Goal: Navigation & Orientation: Find specific page/section

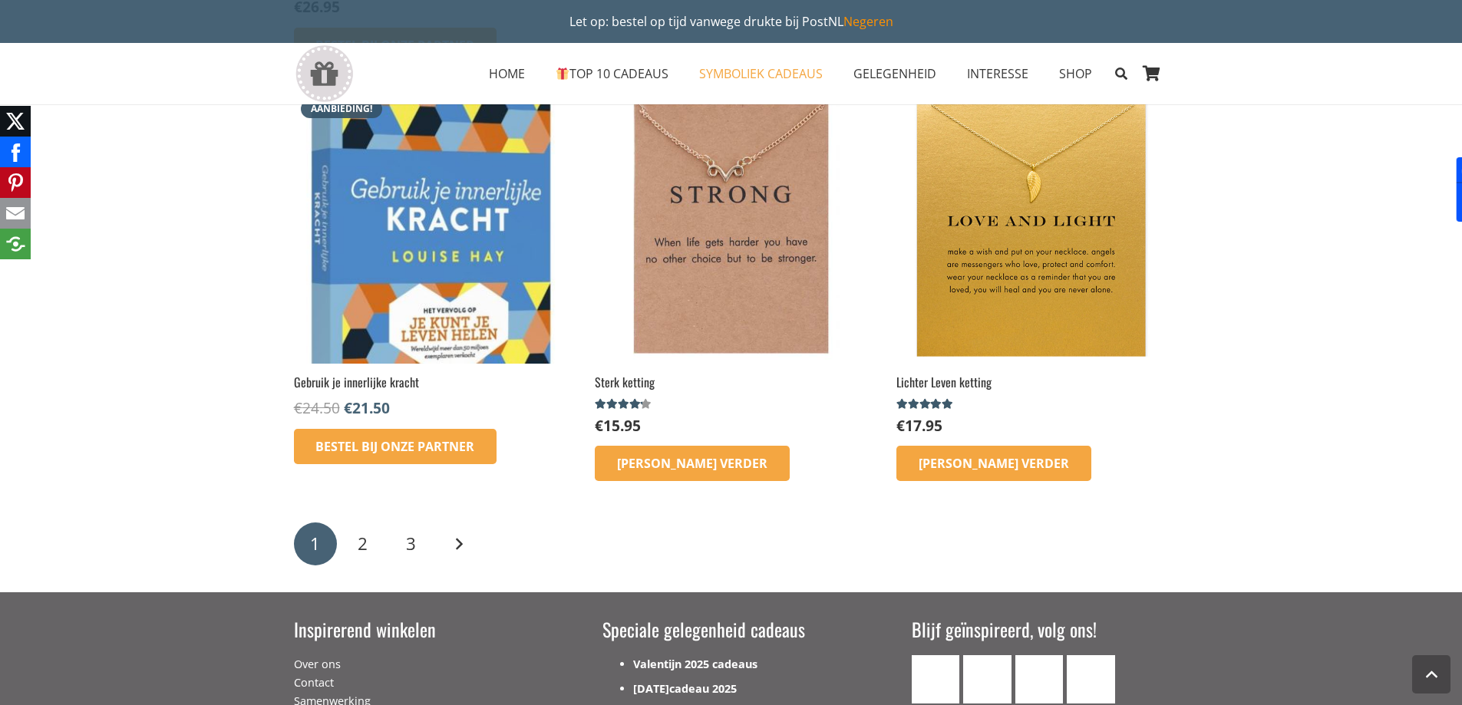
scroll to position [2456, 0]
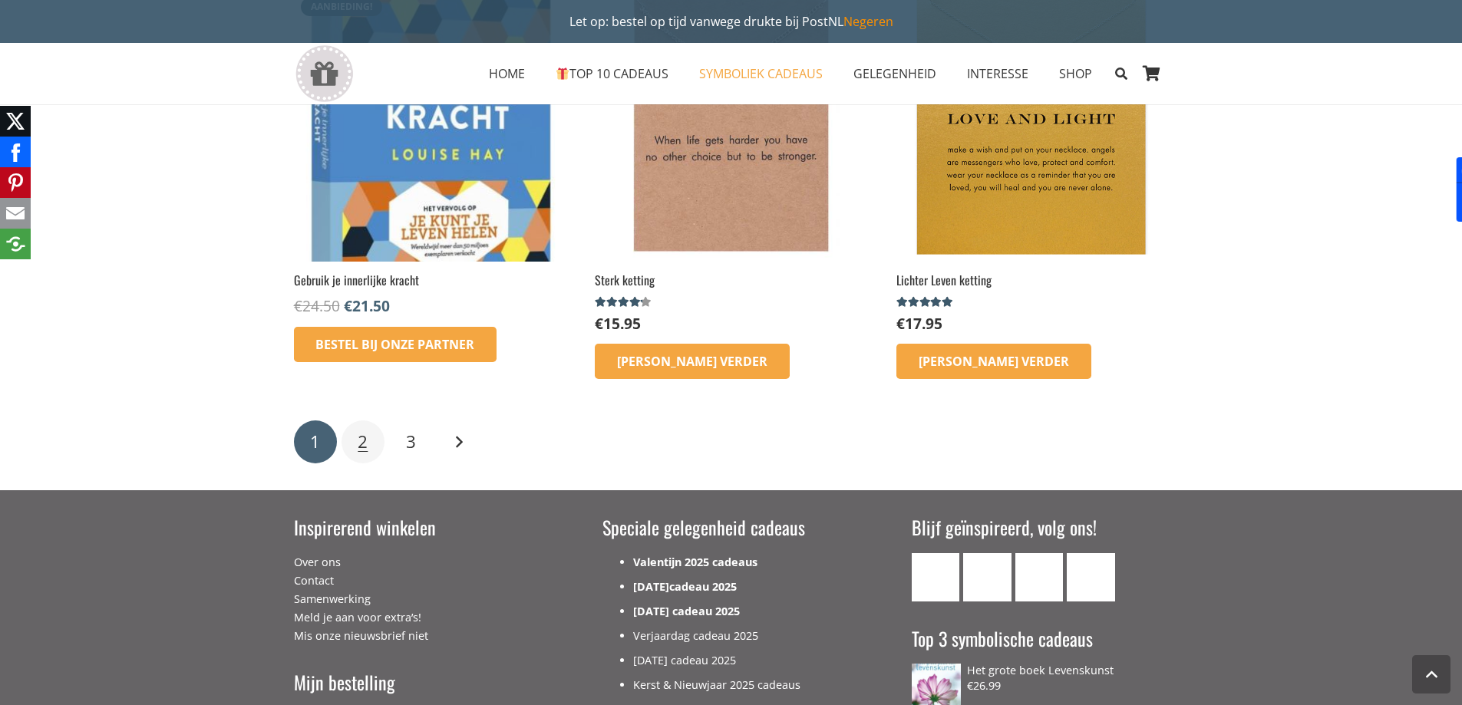
click at [365, 441] on span "2" at bounding box center [363, 442] width 10 height 24
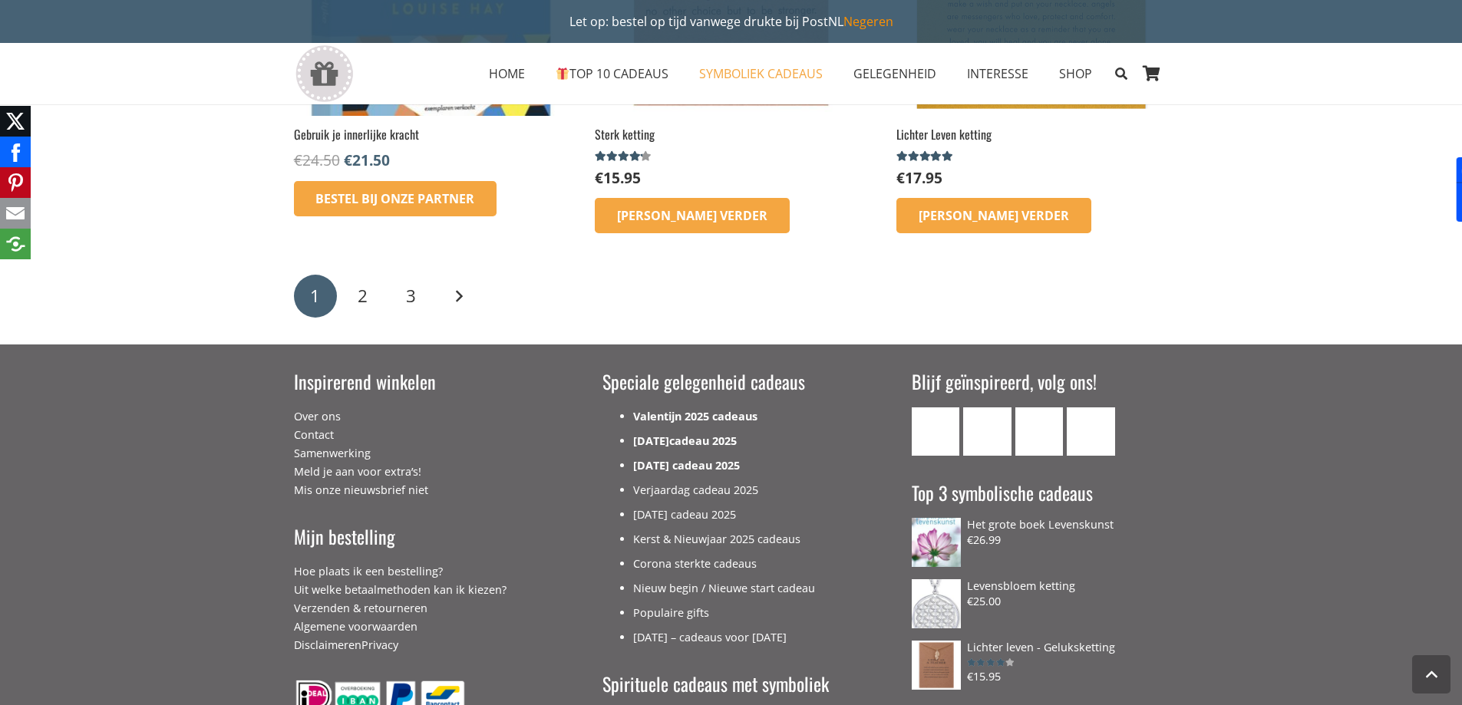
scroll to position [2609, 0]
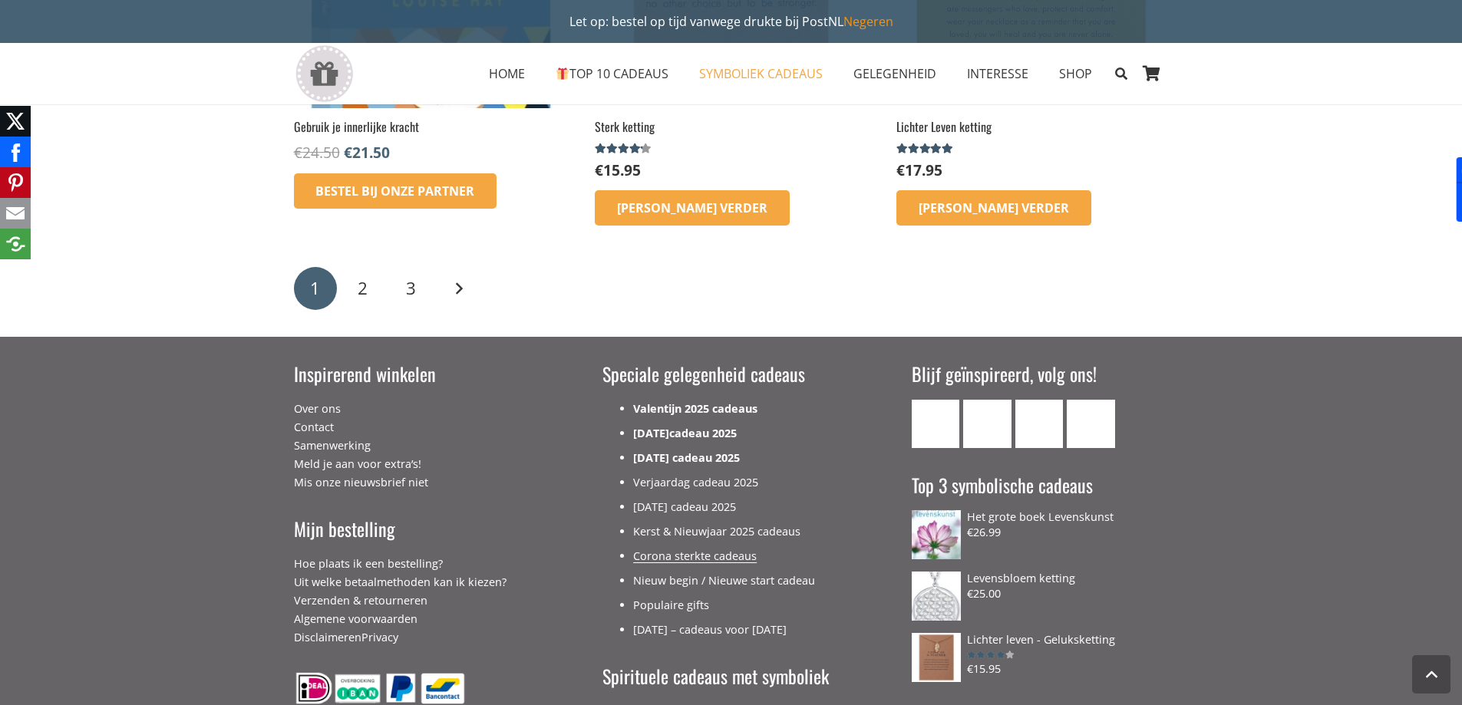
click at [731, 559] on link "Corona sterkte cadeaus" at bounding box center [695, 556] width 124 height 15
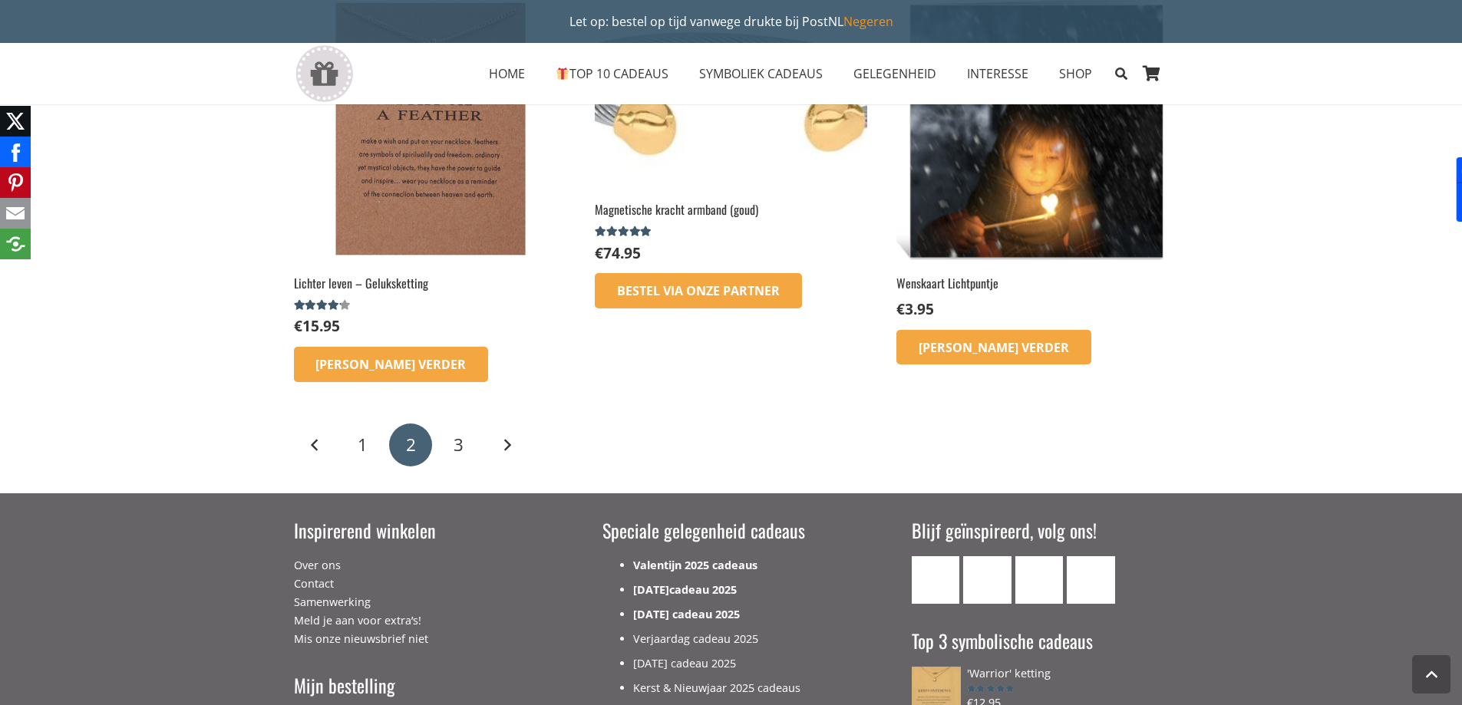
scroll to position [2149, 0]
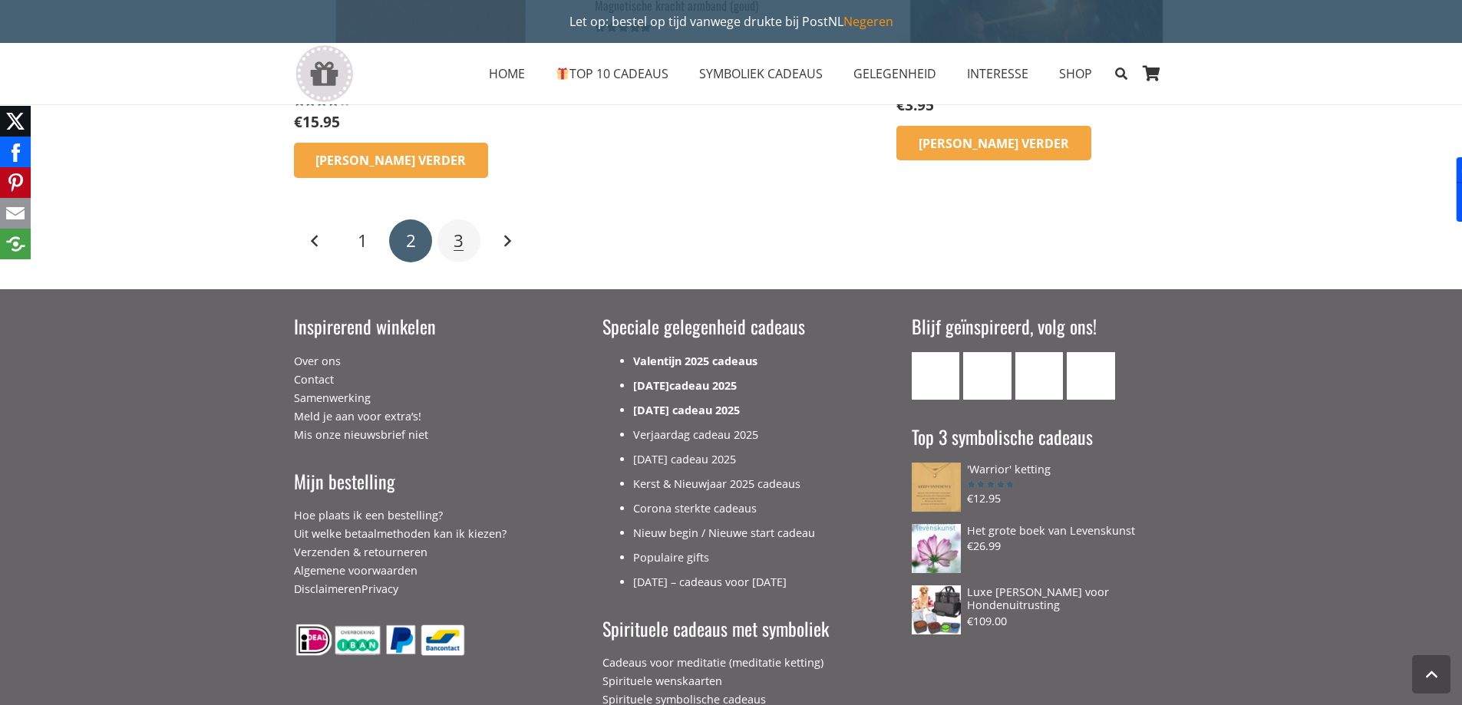
click at [464, 236] on link "3" at bounding box center [458, 240] width 43 height 43
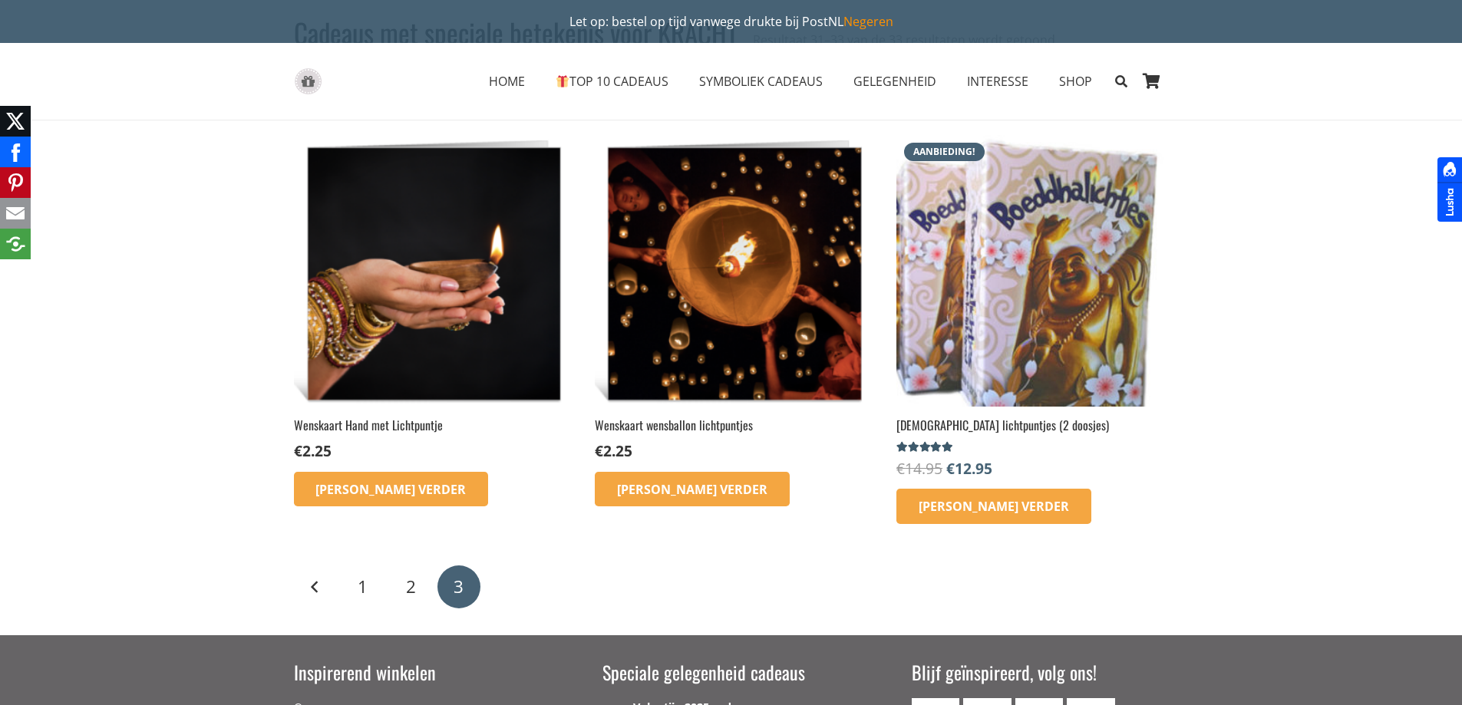
scroll to position [307, 0]
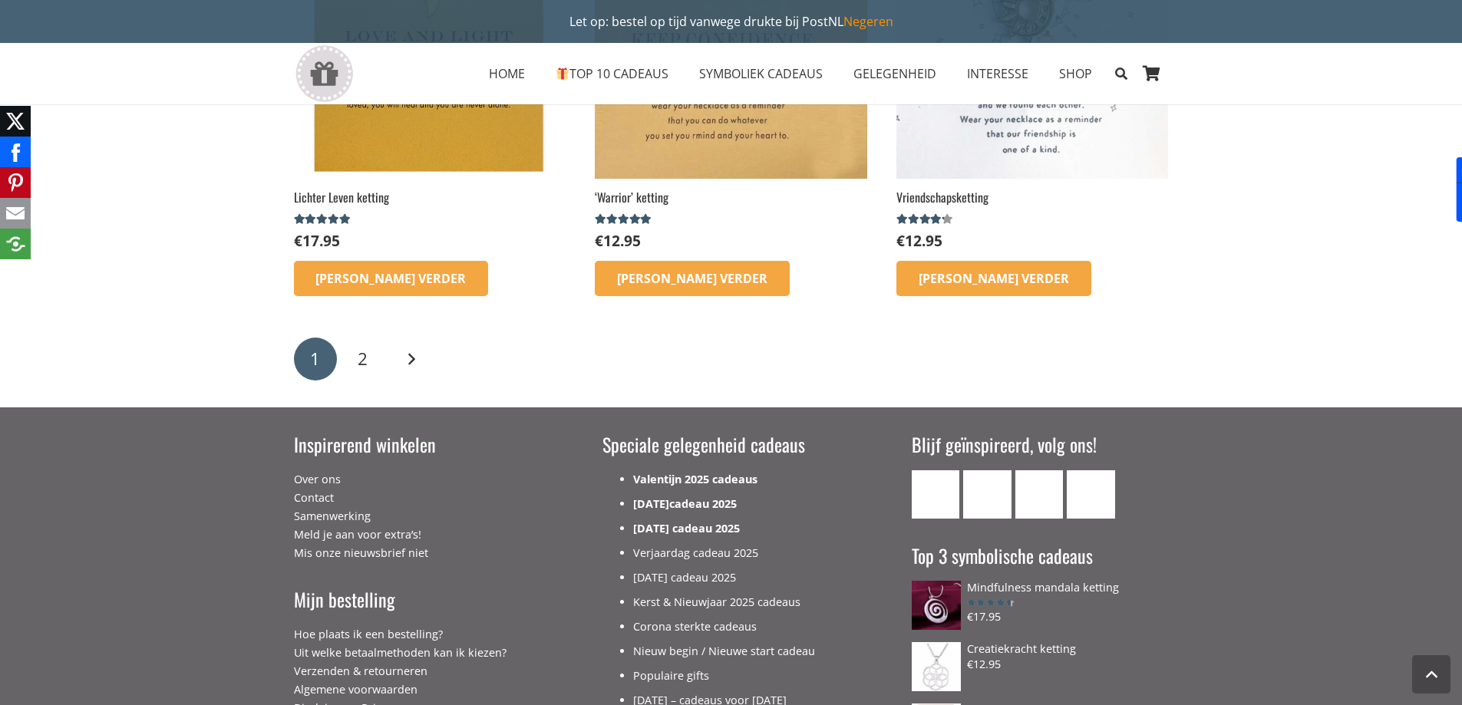
scroll to position [2379, 0]
